Goal: Task Accomplishment & Management: Manage account settings

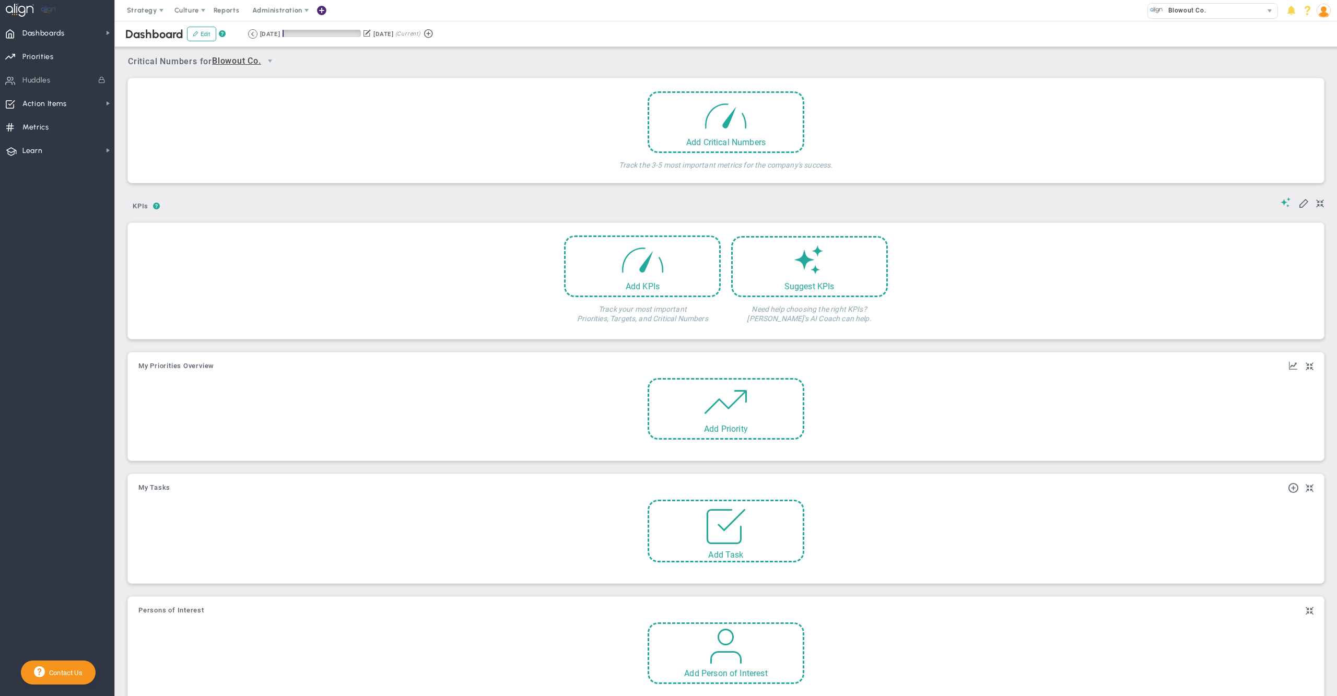
click at [1325, 11] on img at bounding box center [1323, 11] width 14 height 14
click at [1318, 32] on span "Profile" at bounding box center [1291, 31] width 85 height 21
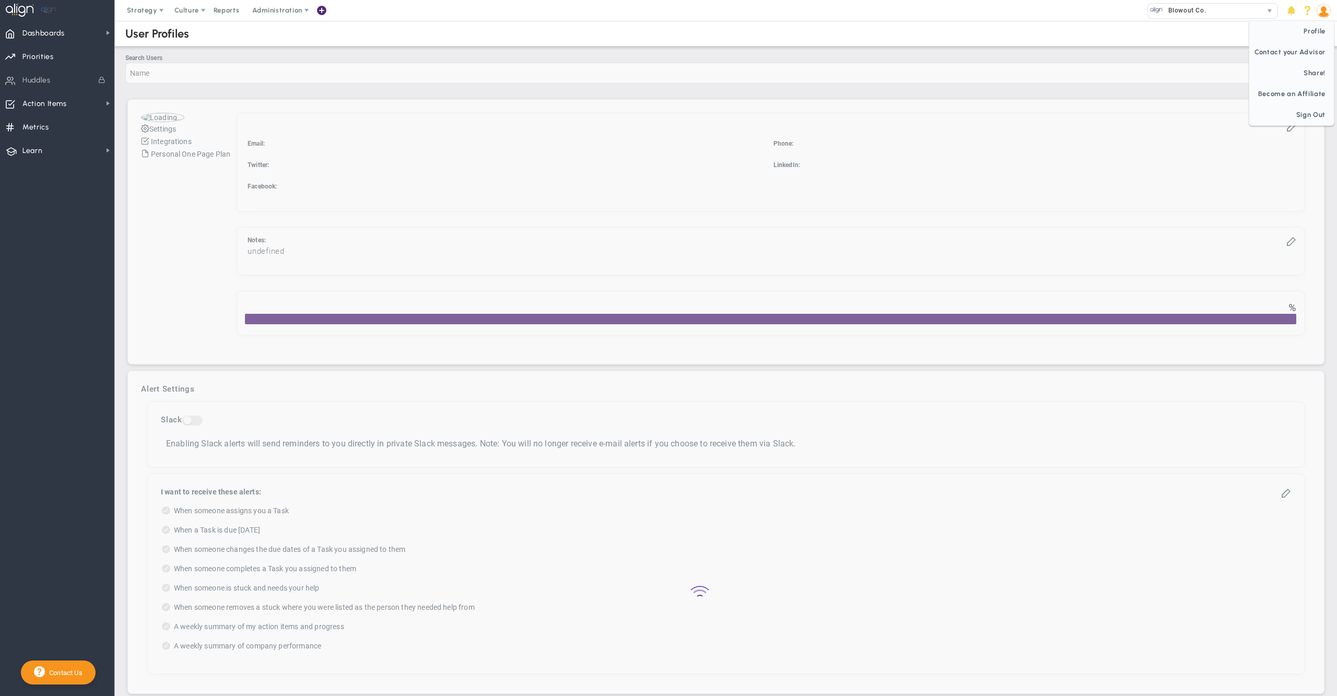
checkbox input "true"
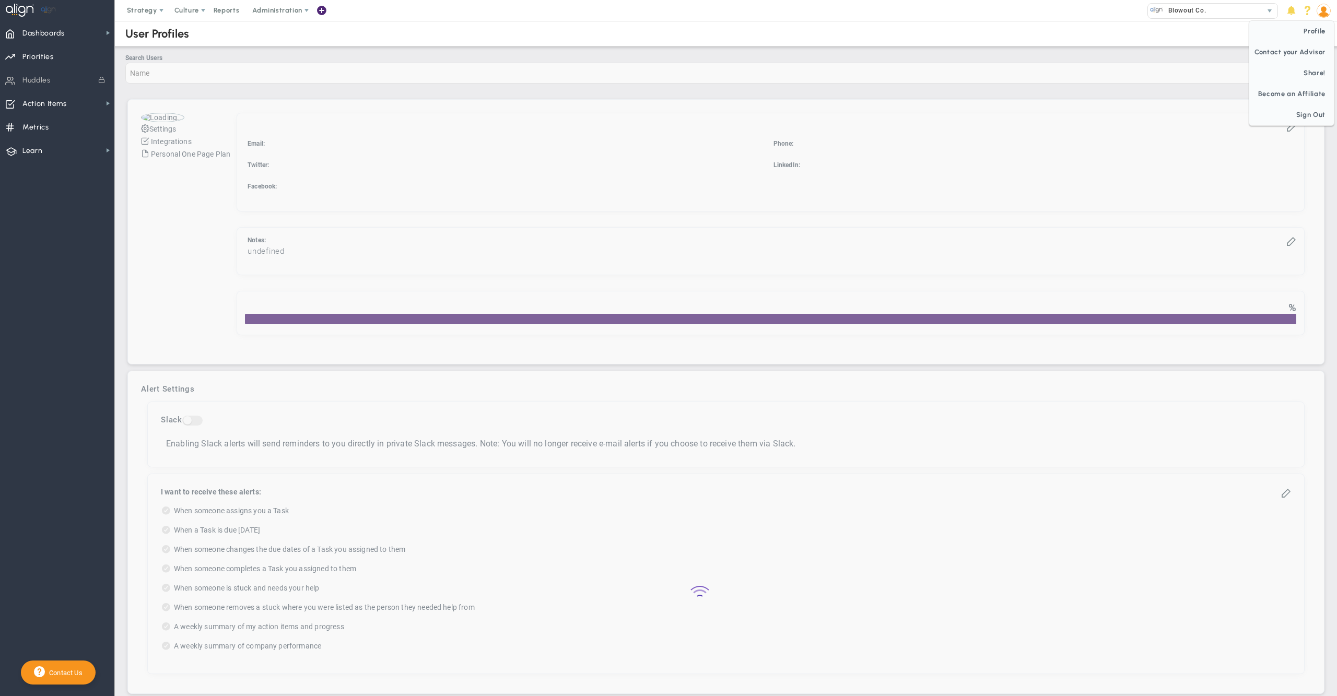
checkbox input "true"
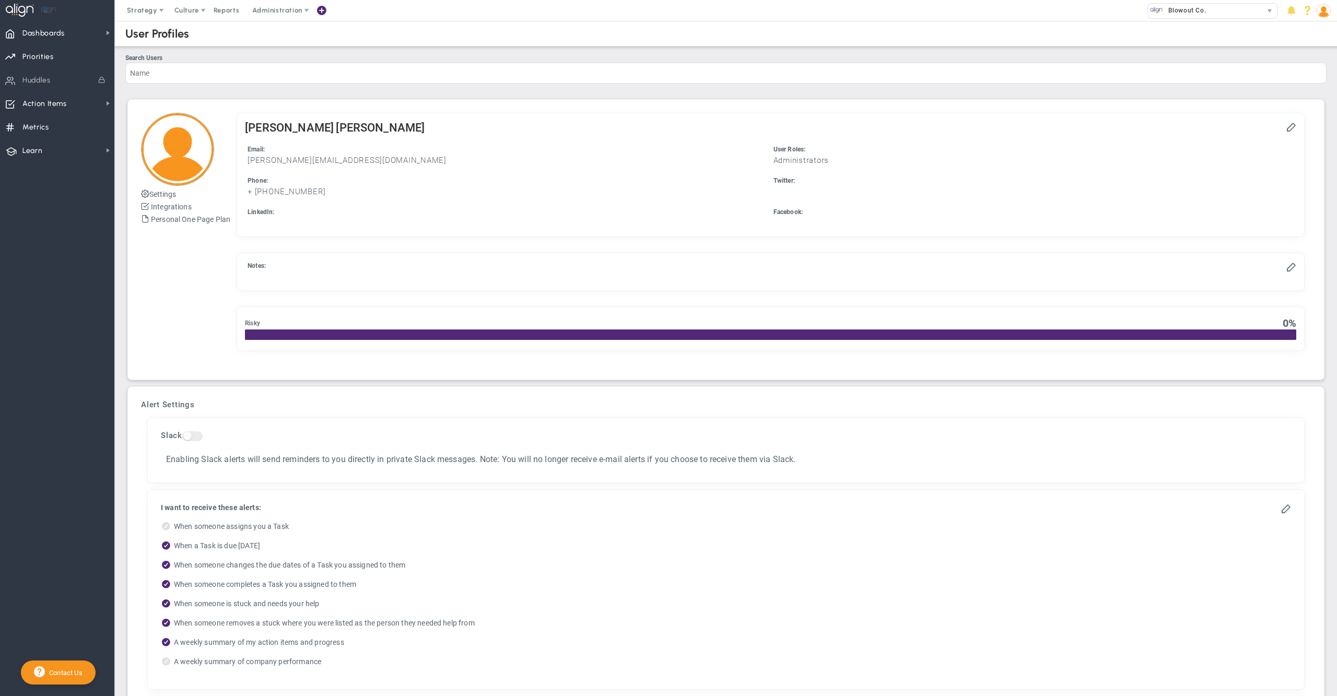
click at [1326, 9] on img at bounding box center [1323, 11] width 14 height 14
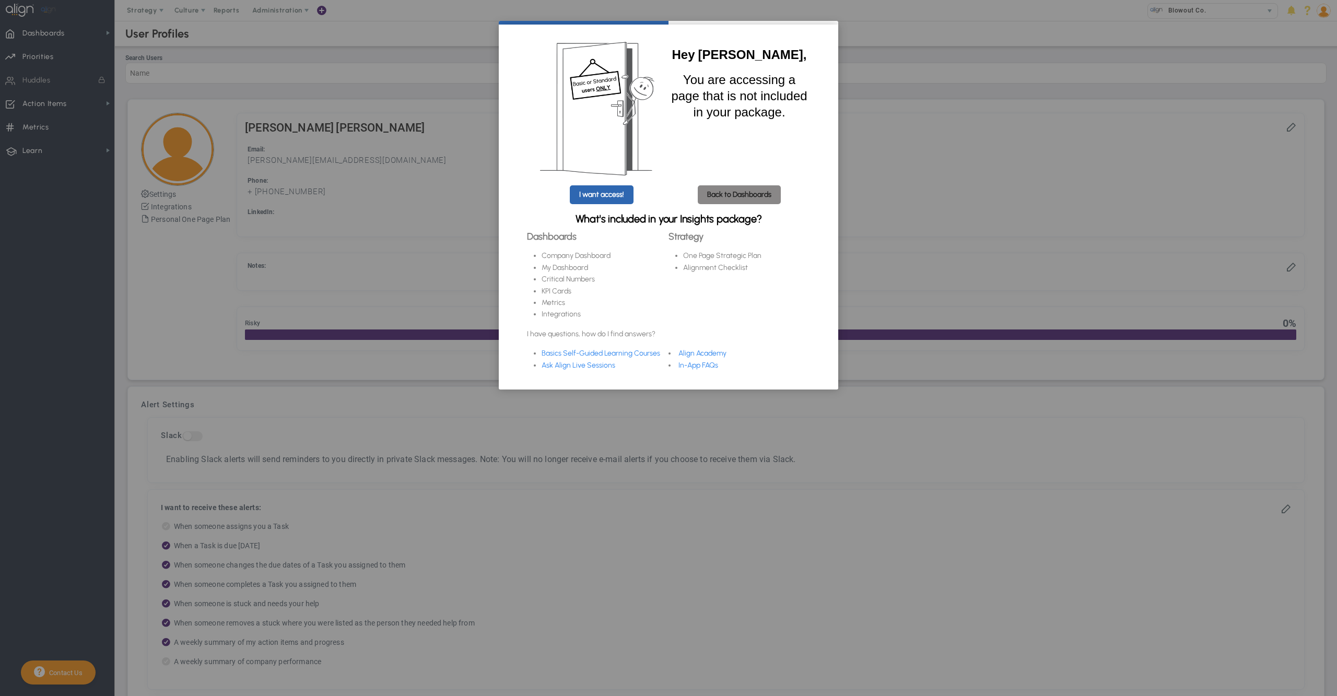
click at [734, 198] on link "Back to Dashboards" at bounding box center [739, 194] width 83 height 19
